Goal: Check status: Check status

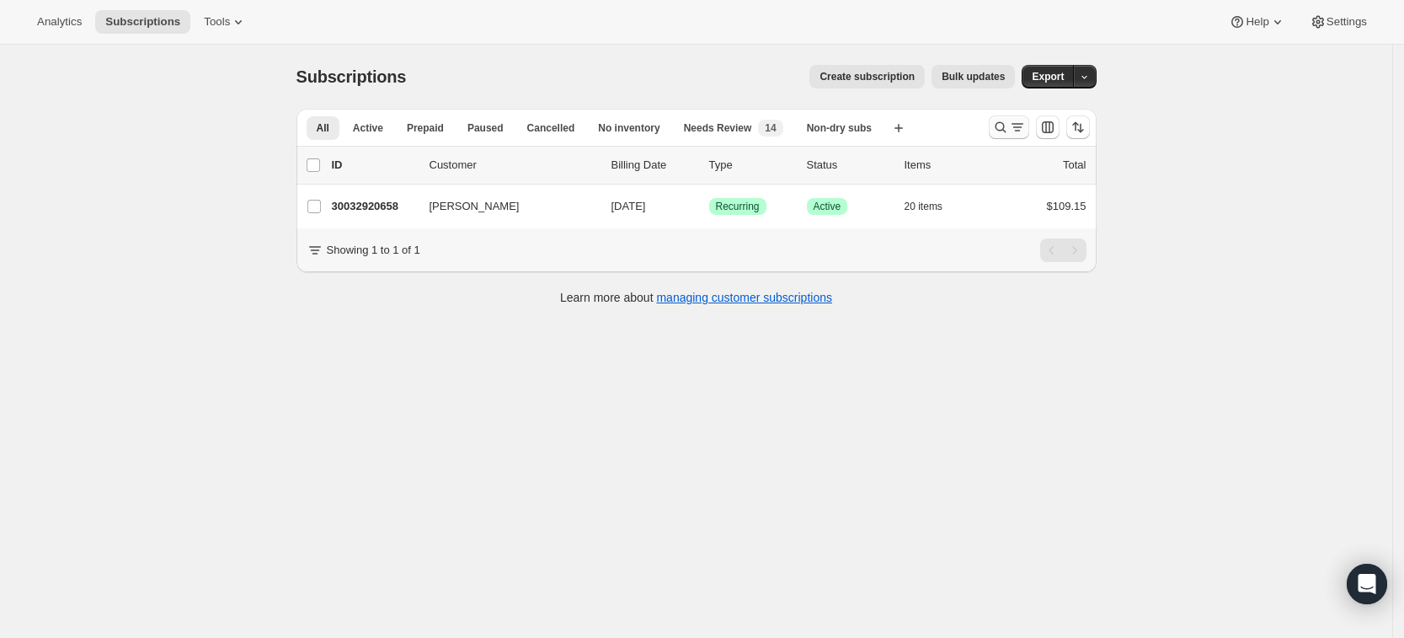
click at [995, 130] on button "Search and filter results" at bounding box center [1009, 127] width 40 height 24
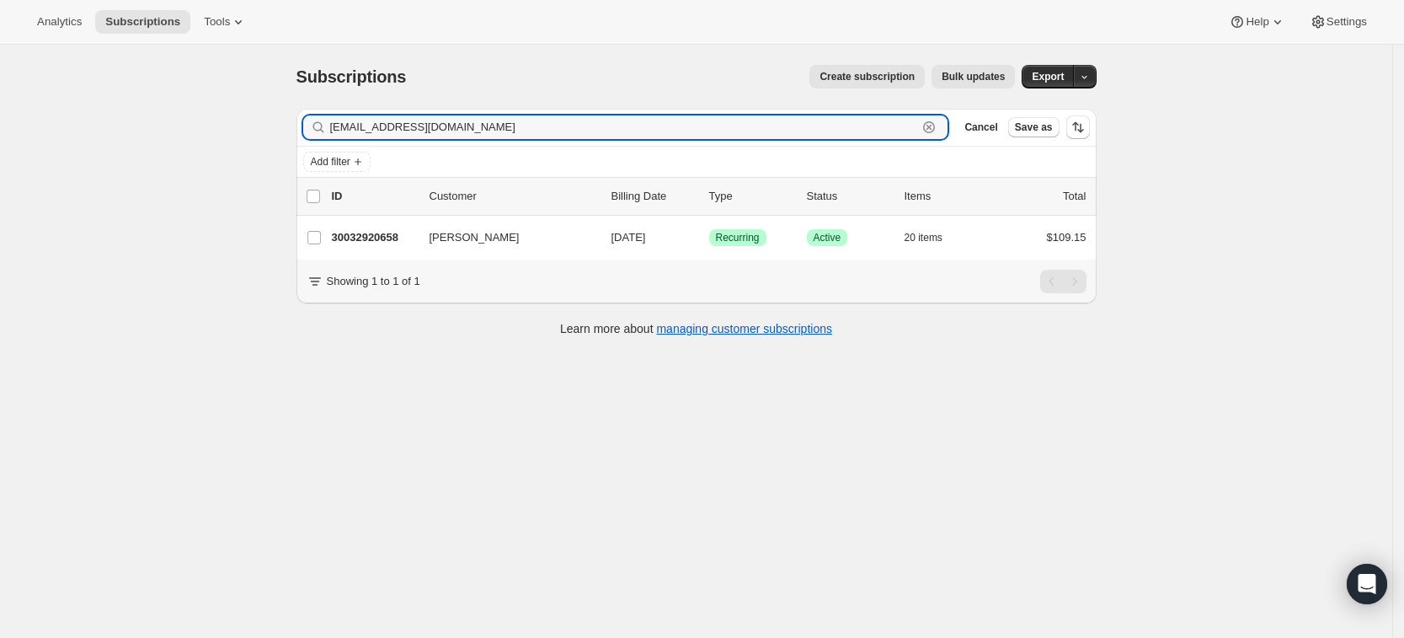
click at [935, 126] on icon "button" at bounding box center [929, 127] width 12 height 12
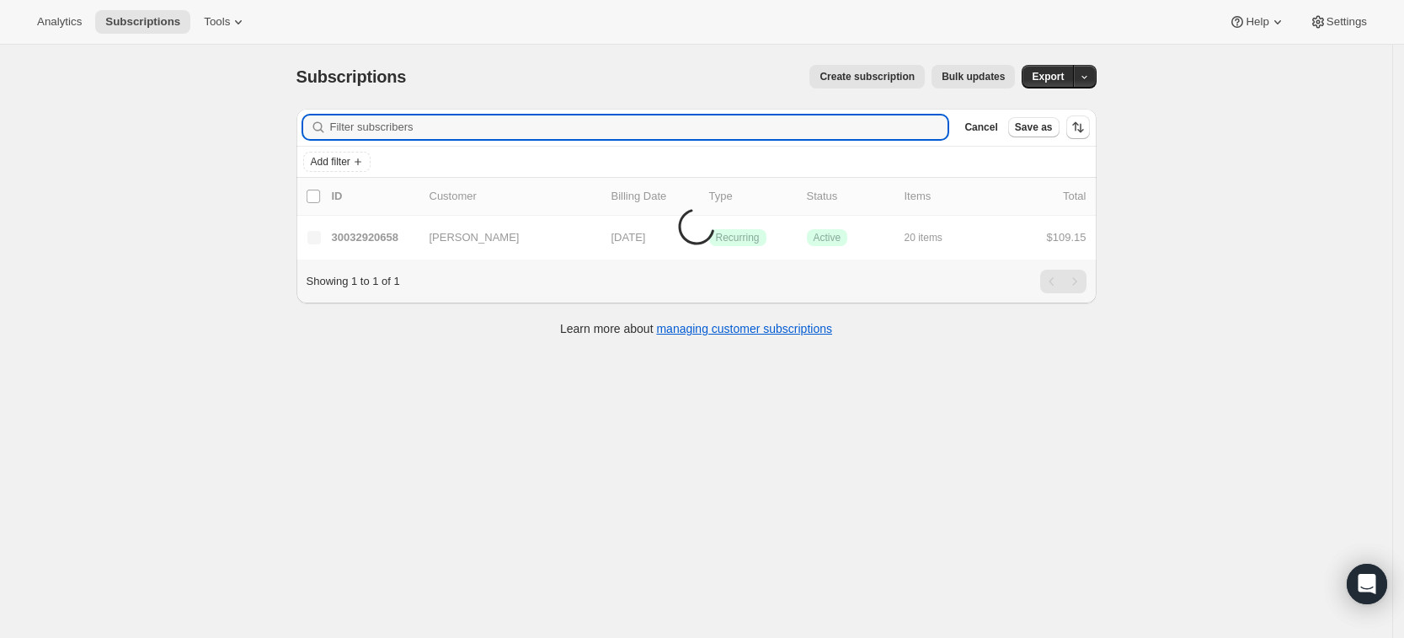
paste input "[EMAIL_ADDRESS][DOMAIN_NAME]"
type input "[EMAIL_ADDRESS][DOMAIN_NAME]"
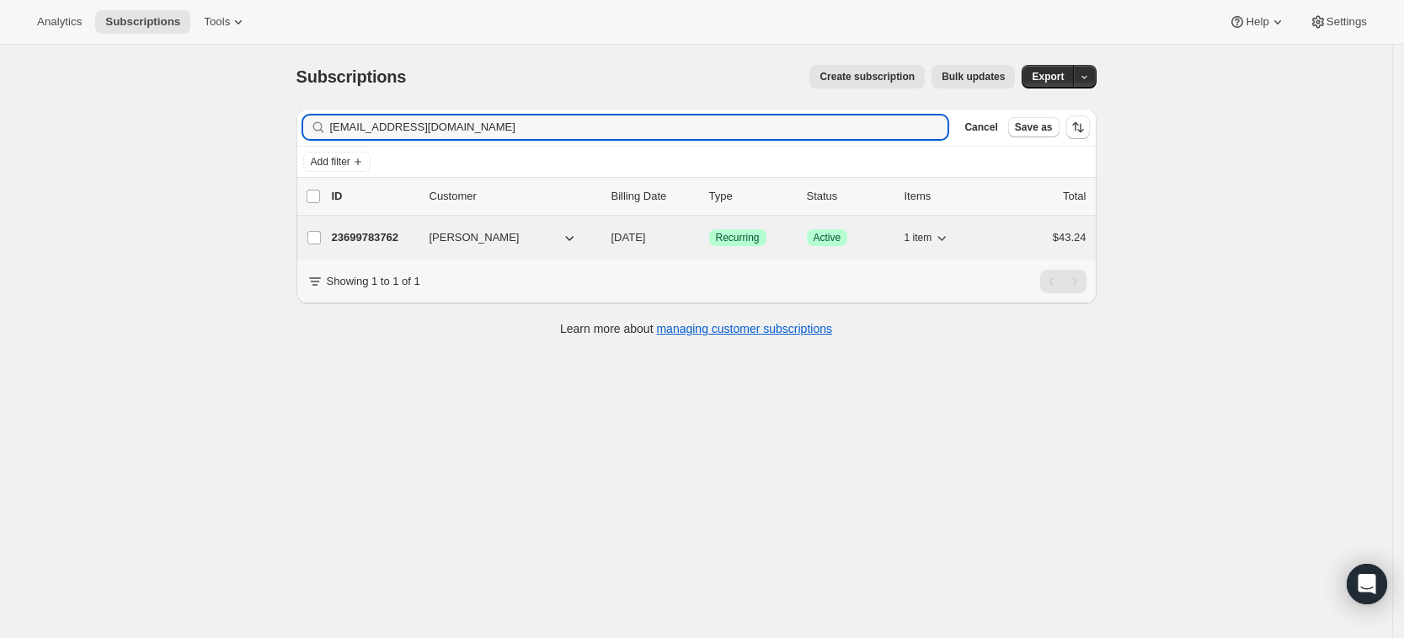
click at [368, 233] on p "23699783762" at bounding box center [374, 237] width 84 height 17
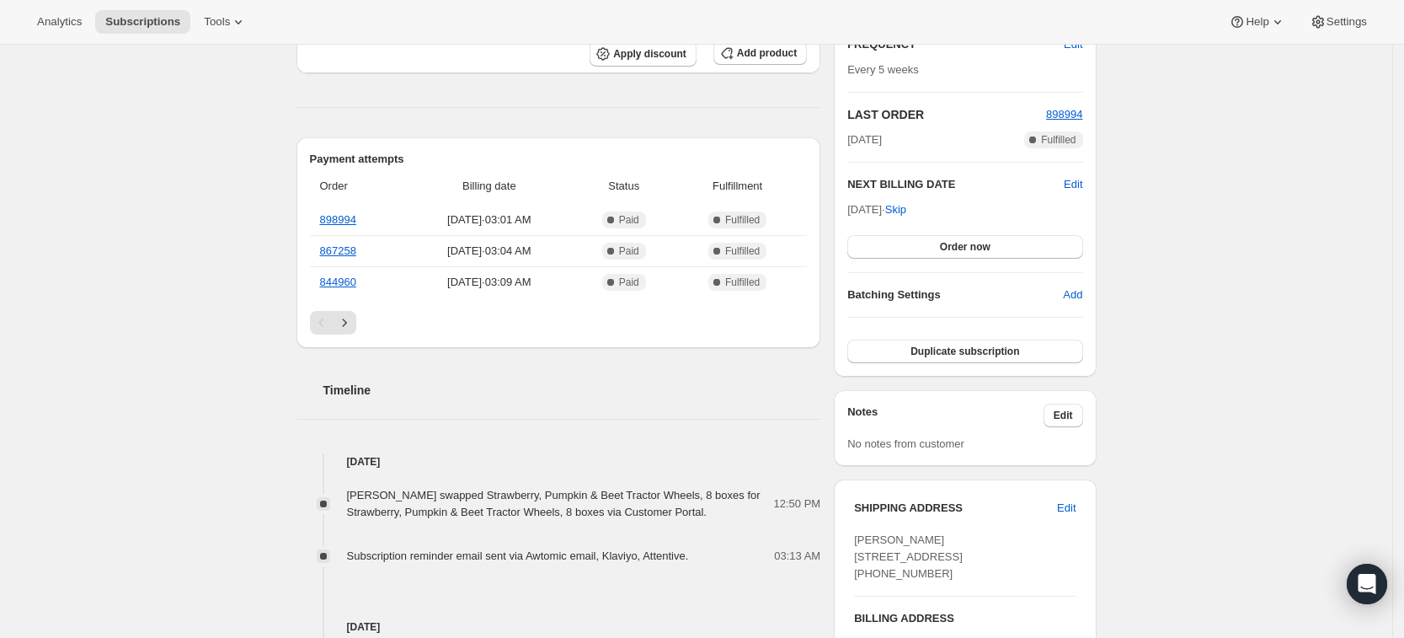
scroll to position [155, 0]
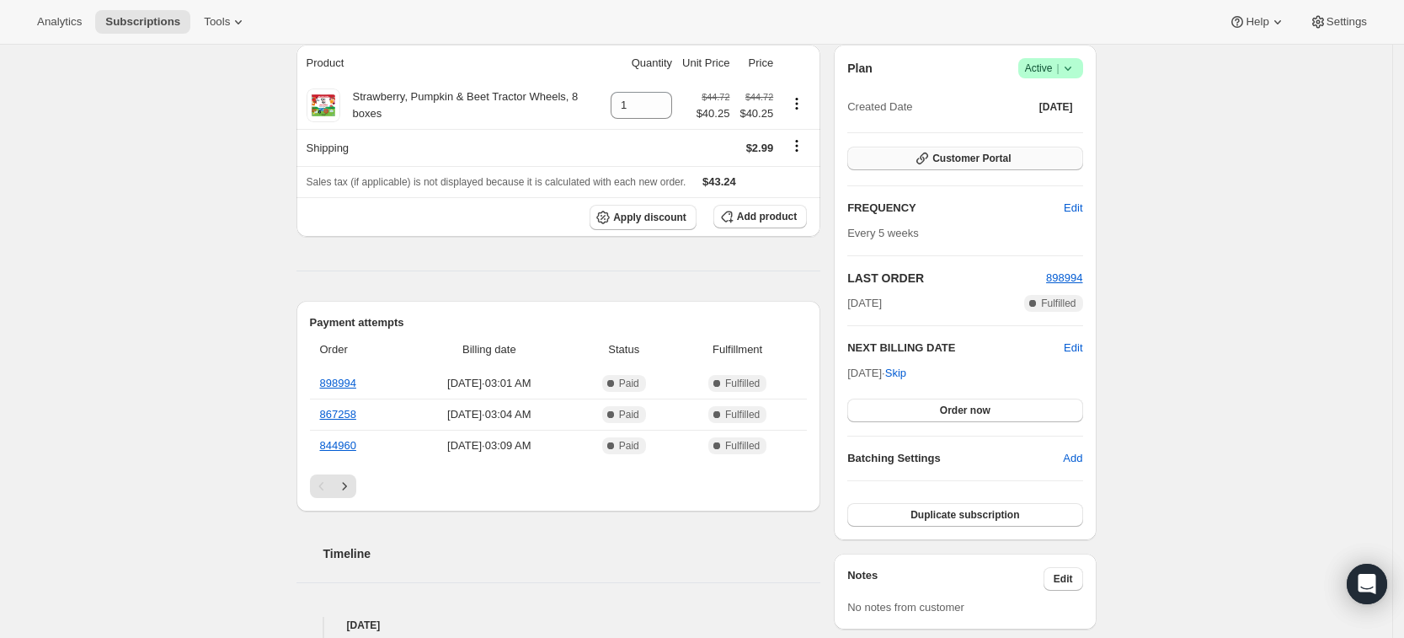
click at [955, 155] on span "Customer Portal" at bounding box center [972, 158] width 78 height 13
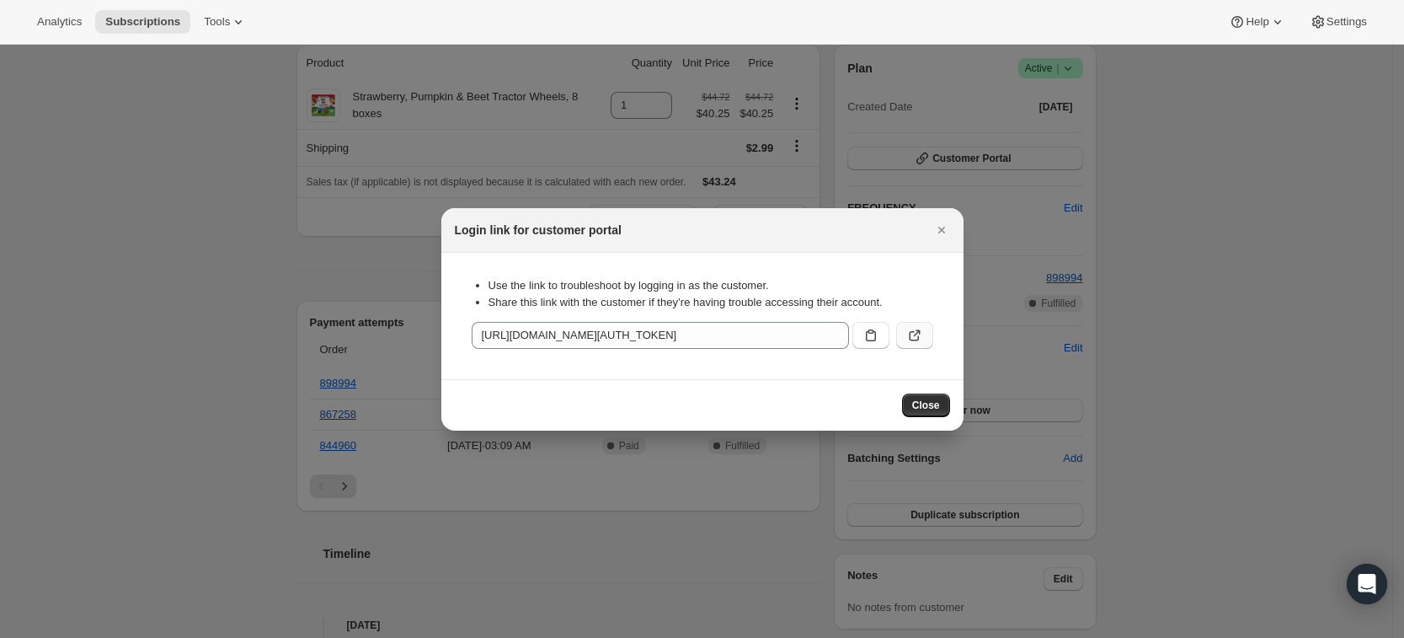
click at [909, 330] on icon ":r35:" at bounding box center [915, 335] width 17 height 17
click at [941, 223] on icon "Close" at bounding box center [941, 230] width 17 height 17
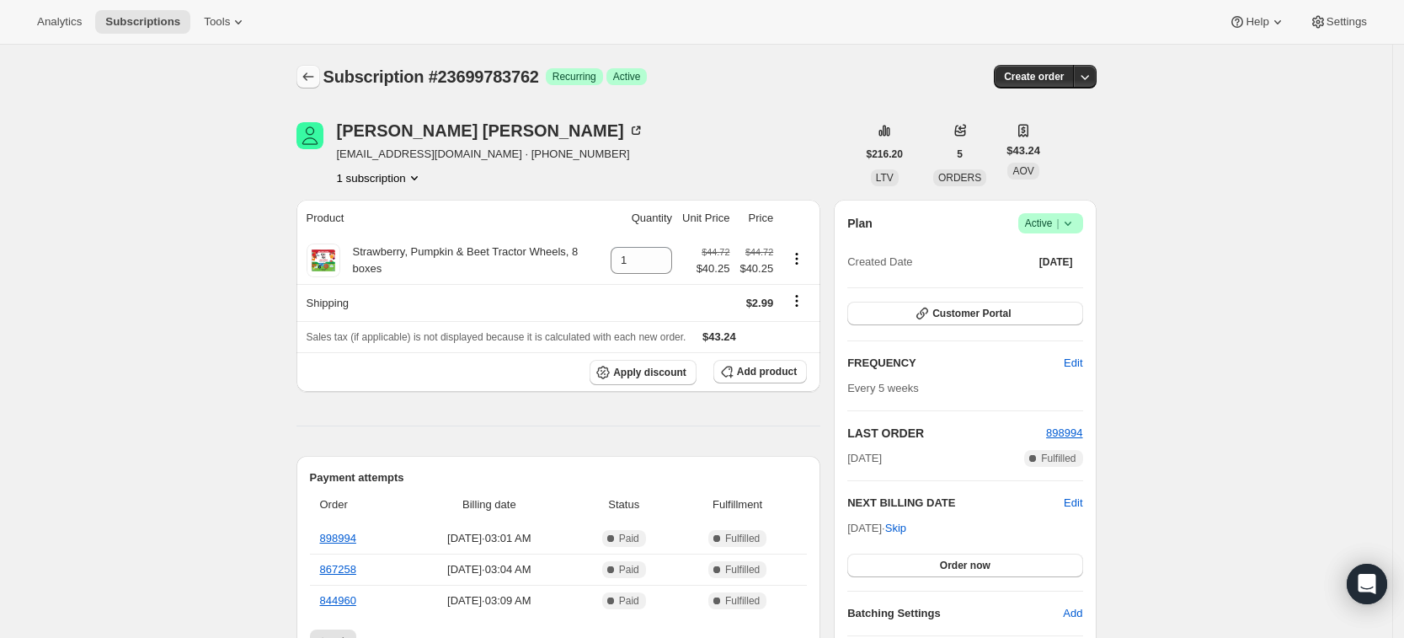
click at [317, 69] on icon "Subscriptions" at bounding box center [308, 76] width 17 height 17
